Goal: Entertainment & Leisure: Consume media (video, audio)

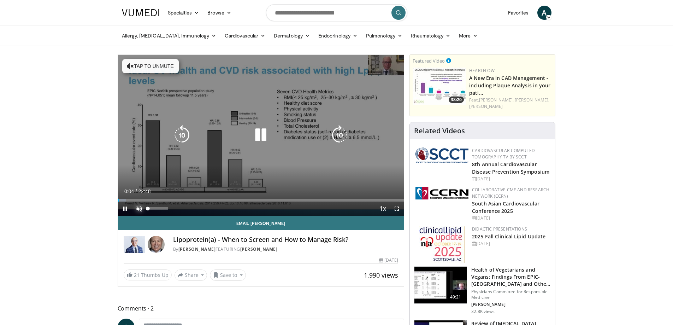
click at [141, 208] on span "Video Player" at bounding box center [139, 208] width 14 height 14
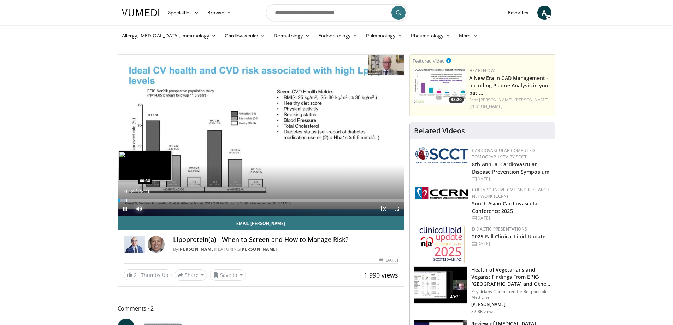
click at [126, 200] on div "Progress Bar" at bounding box center [126, 200] width 1 height 3
click at [132, 199] on div "10 seconds Tap to unmute" at bounding box center [261, 135] width 286 height 161
click at [138, 199] on div "Loaded : 7.24% 01:37 01:36" at bounding box center [261, 198] width 286 height 7
click at [152, 199] on div "Progress Bar" at bounding box center [152, 200] width 1 height 3
click at [165, 199] on div "Progress Bar" at bounding box center [165, 200] width 1 height 3
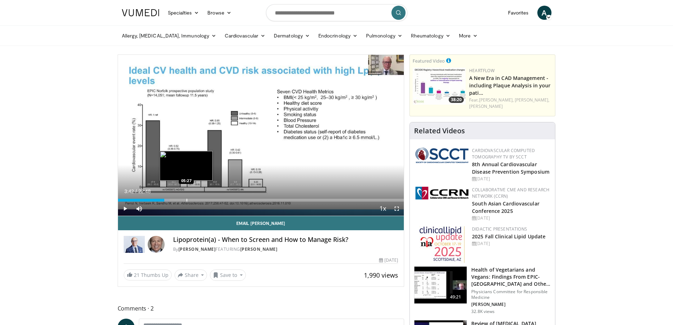
click at [187, 200] on div "Progress Bar" at bounding box center [186, 200] width 1 height 3
click at [194, 199] on div "Progress Bar" at bounding box center [194, 200] width 1 height 3
click at [200, 199] on div "Progress Bar" at bounding box center [200, 200] width 1 height 3
click at [206, 200] on div "Progress Bar" at bounding box center [206, 200] width 1 height 3
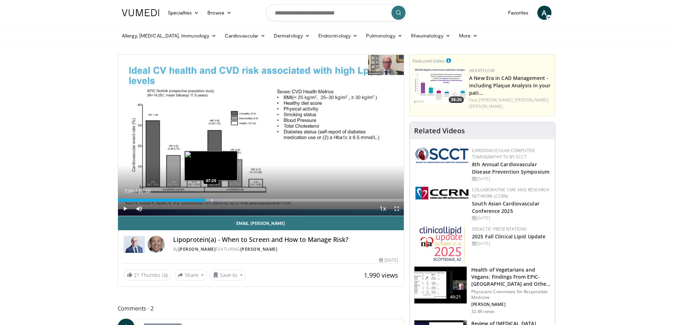
click at [212, 200] on div "Progress Bar" at bounding box center [211, 200] width 1 height 3
click at [219, 197] on div "Loaded : 37.28% 07:29 08:01" at bounding box center [261, 198] width 286 height 7
click at [230, 196] on div "Loaded : 39.47% 08:53 08:55" at bounding box center [261, 198] width 286 height 7
